Goal: Transaction & Acquisition: Purchase product/service

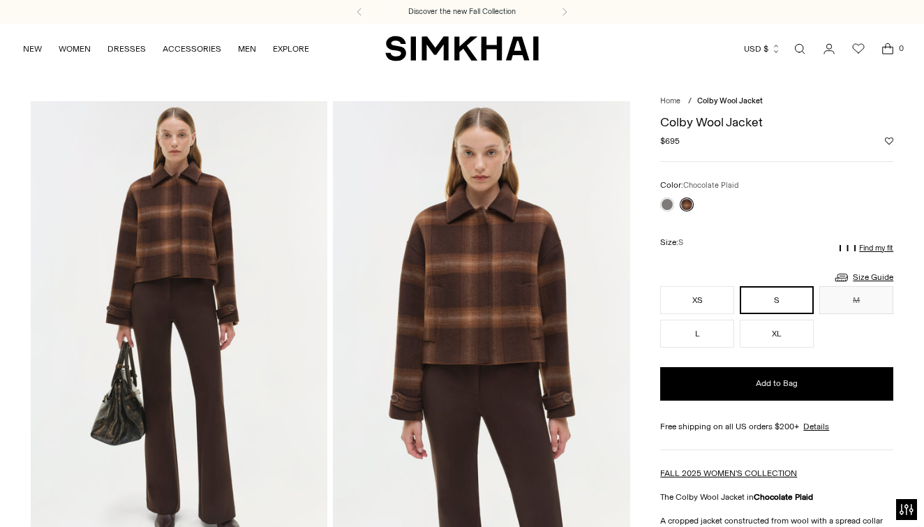
click at [530, 248] on img at bounding box center [481, 323] width 297 height 445
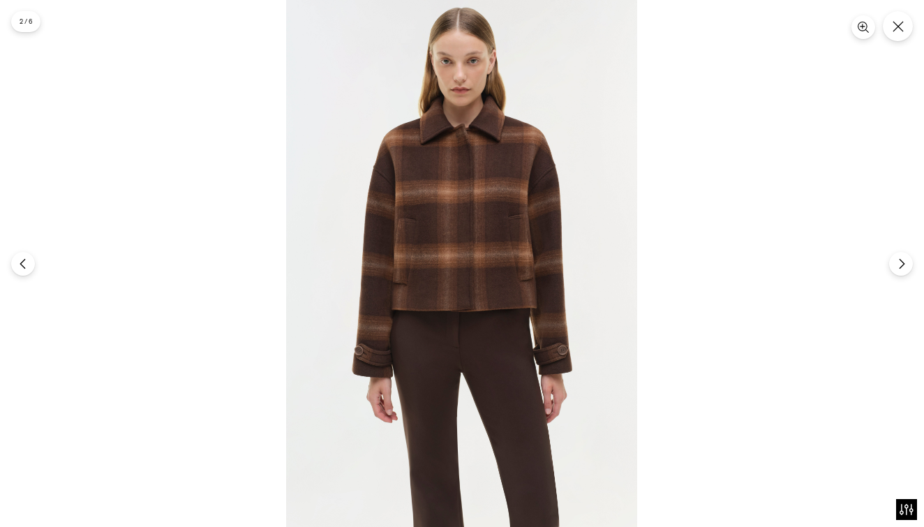
click at [530, 248] on img at bounding box center [461, 263] width 351 height 527
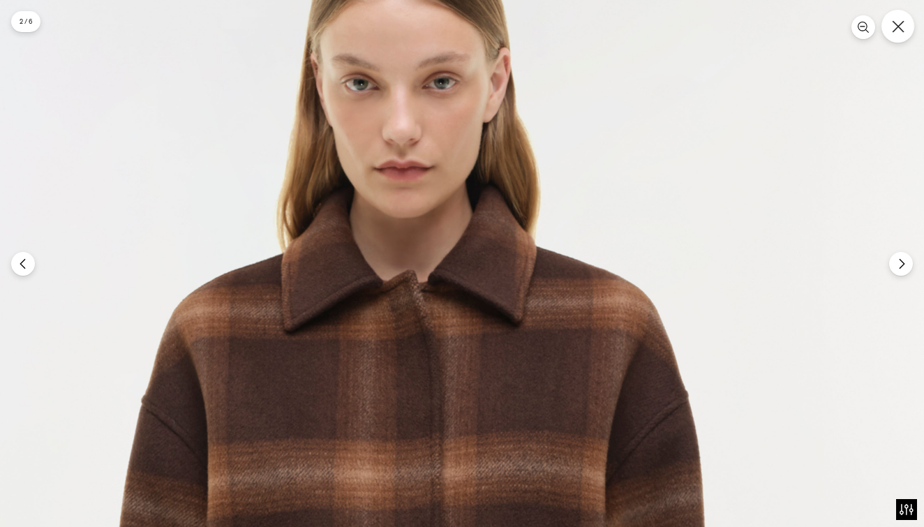
click at [895, 30] on icon "Close" at bounding box center [898, 26] width 13 height 13
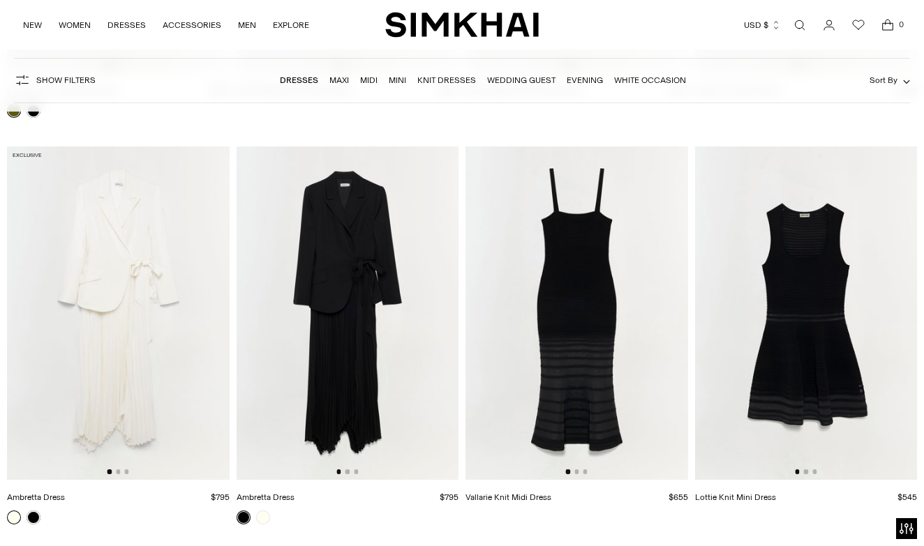
scroll to position [4921, 0]
click at [812, 359] on img at bounding box center [806, 314] width 223 height 334
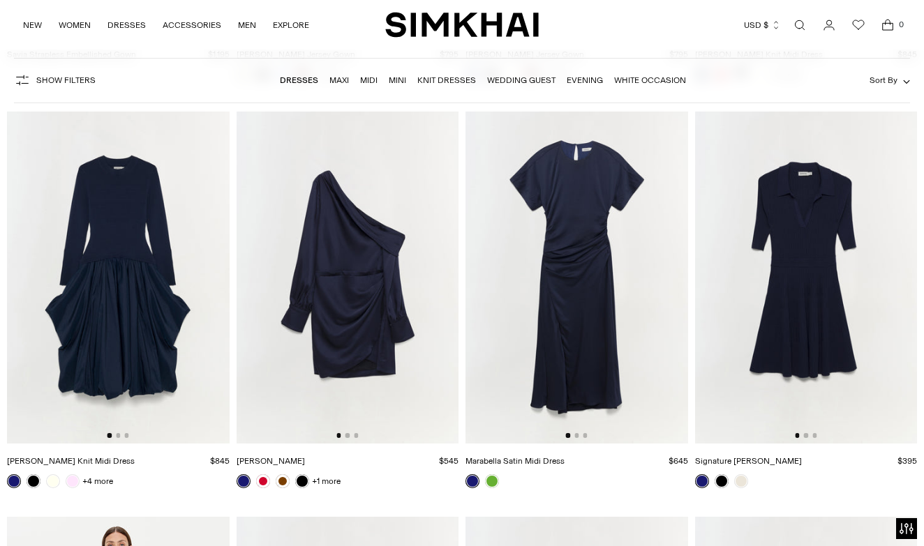
scroll to position [12692, 0]
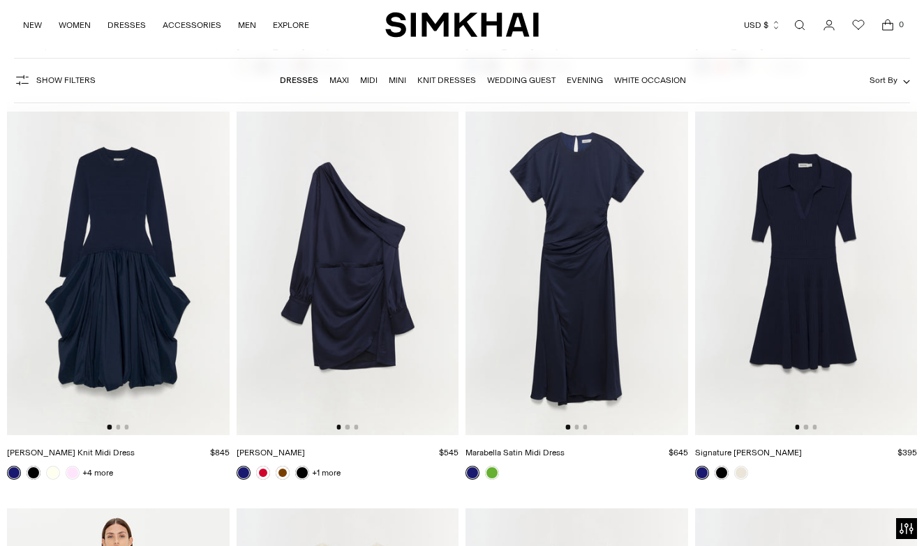
click at [769, 254] on img at bounding box center [806, 269] width 223 height 334
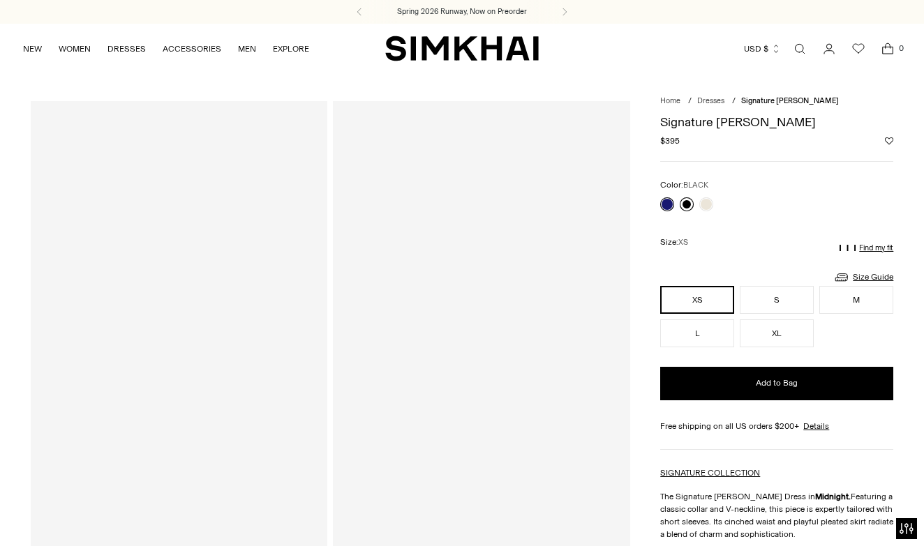
click at [685, 200] on link at bounding box center [687, 204] width 14 height 14
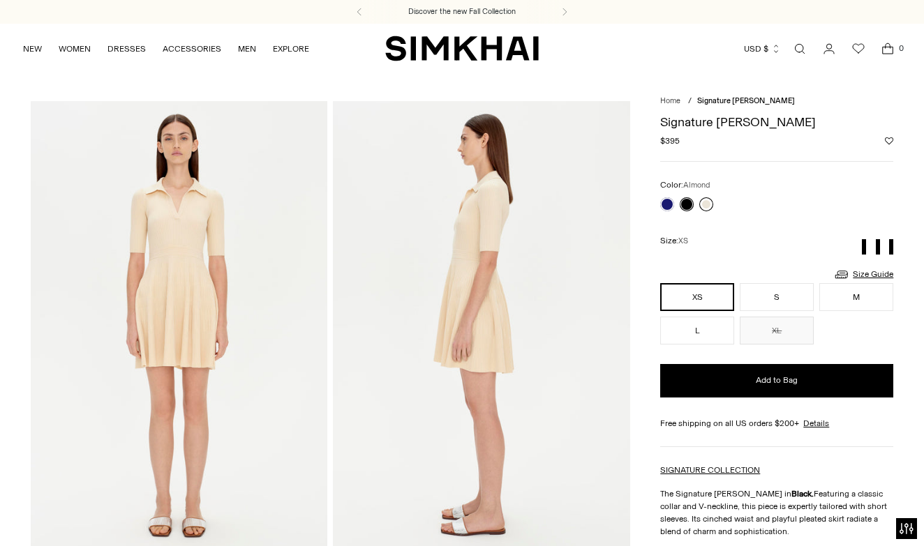
click at [706, 204] on link at bounding box center [706, 204] width 14 height 14
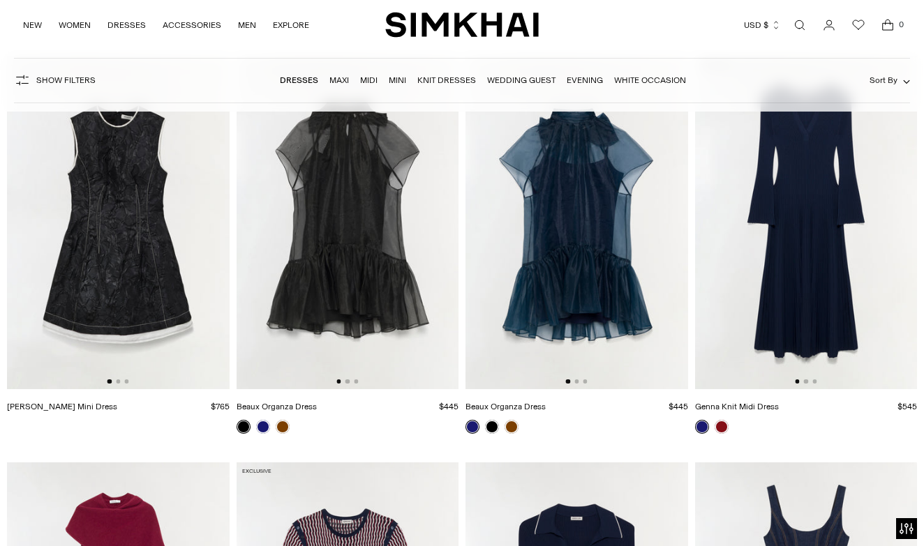
scroll to position [2747, 0]
